Goal: Obtain resource: Download file/media

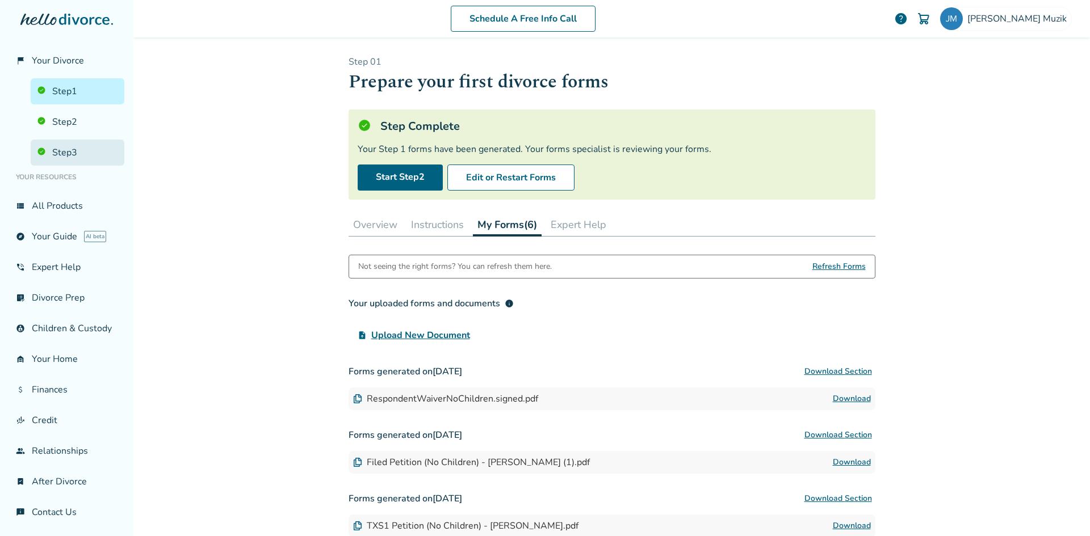
click at [60, 155] on link "Step 3" at bounding box center [78, 153] width 94 height 26
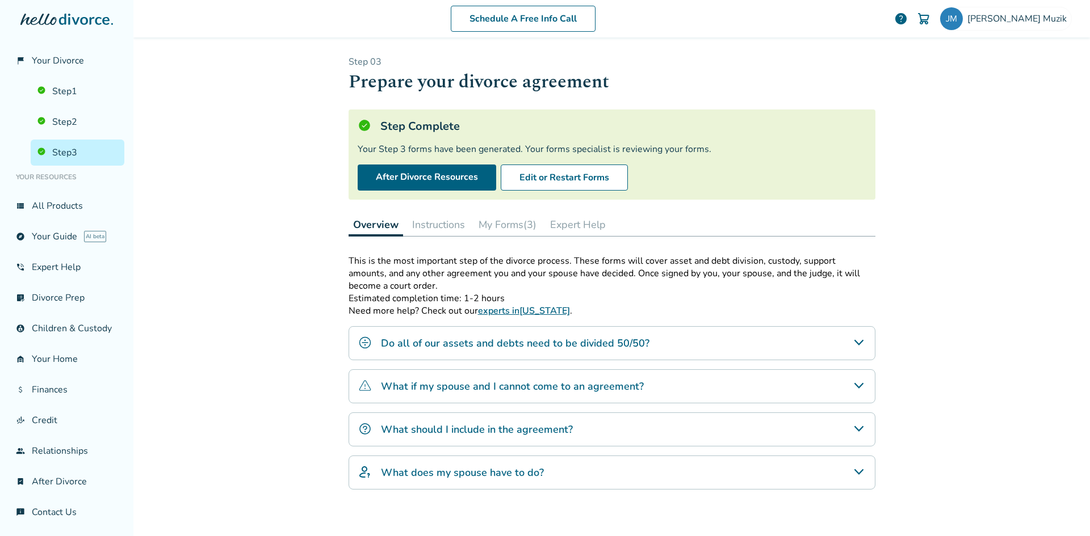
click at [510, 219] on button "My Forms (3)" at bounding box center [507, 224] width 67 height 23
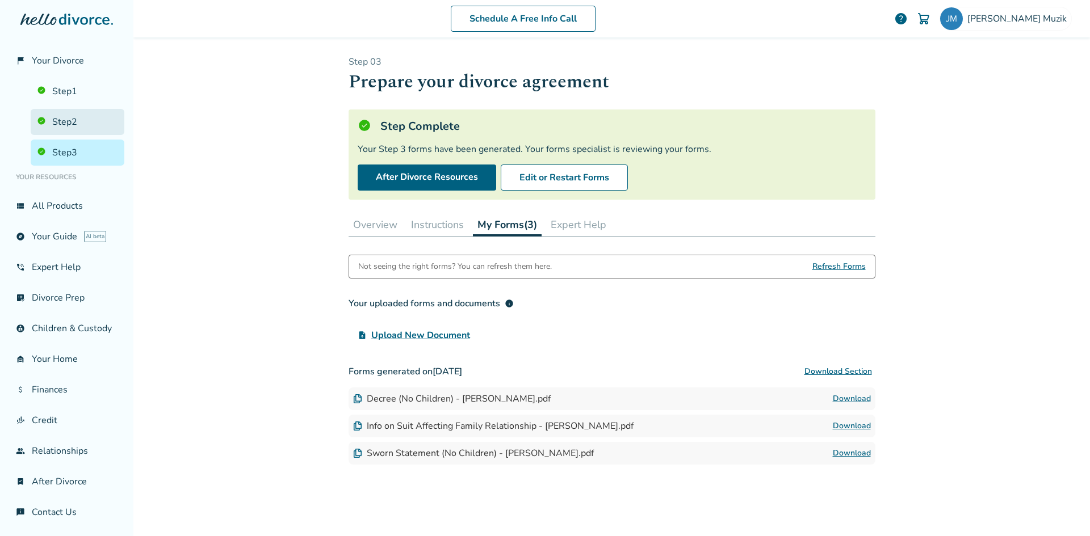
click at [45, 121] on link "Step 2" at bounding box center [78, 122] width 94 height 26
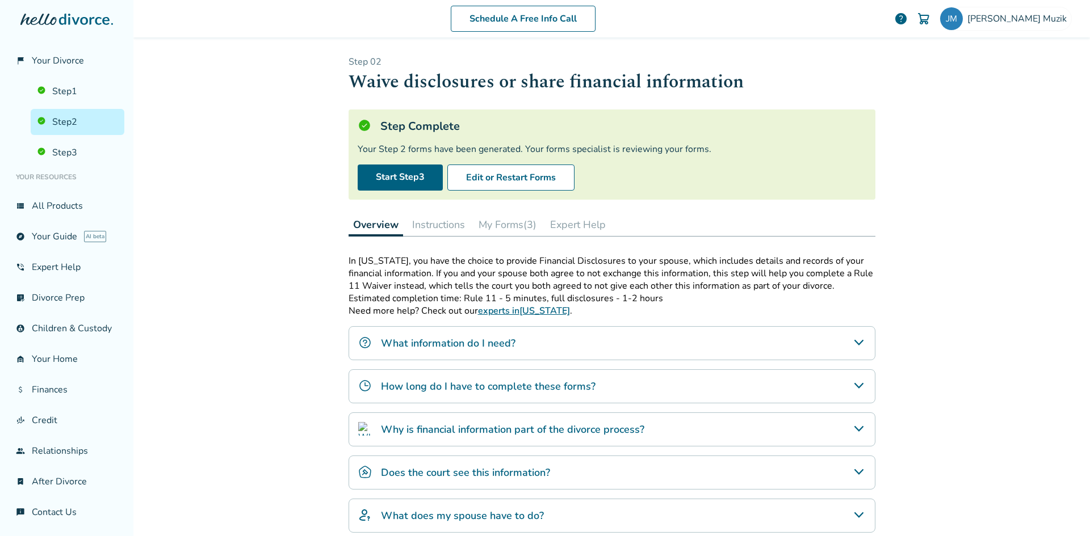
click at [498, 224] on button "My Forms (3)" at bounding box center [507, 224] width 67 height 23
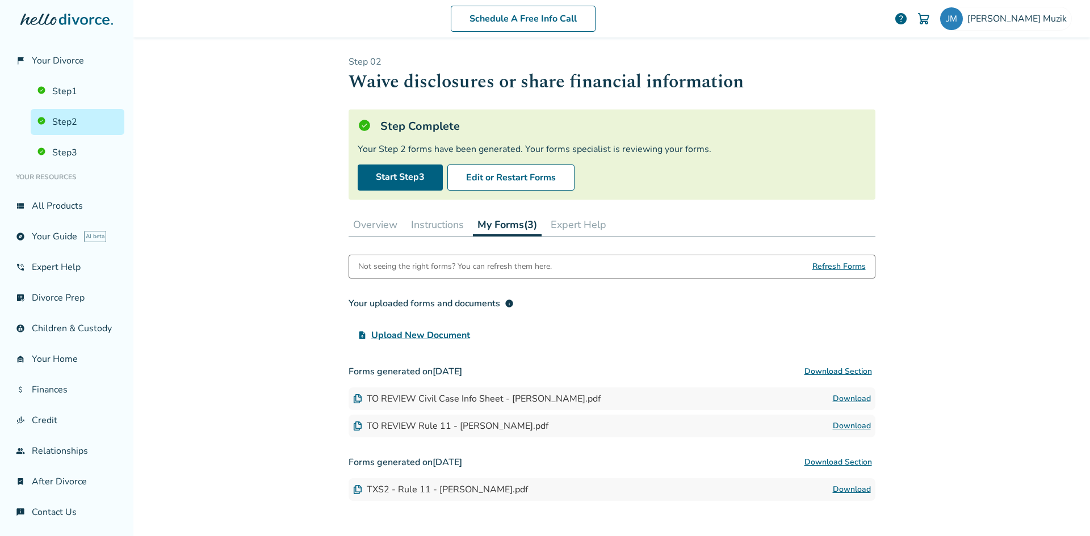
click at [833, 426] on link "Download" at bounding box center [852, 427] width 38 height 14
click at [845, 426] on link "Download" at bounding box center [852, 427] width 38 height 14
